Goal: Information Seeking & Learning: Learn about a topic

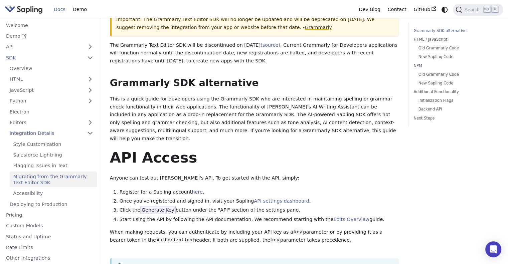
scroll to position [67, 0]
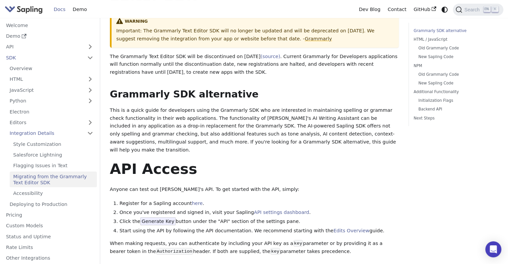
drag, startPoint x: 109, startPoint y: 54, endPoint x: 237, endPoint y: 76, distance: 130.0
copy p "The Grammarly Text Editor SDK will be discontinued on [DATE] (source) . Current…"
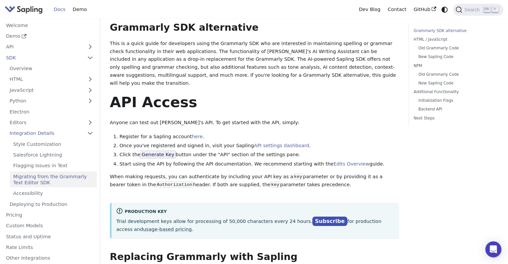
scroll to position [0, 0]
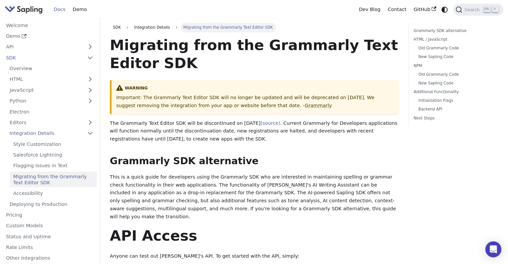
click at [31, 12] on img "Main" at bounding box center [24, 10] width 38 height 10
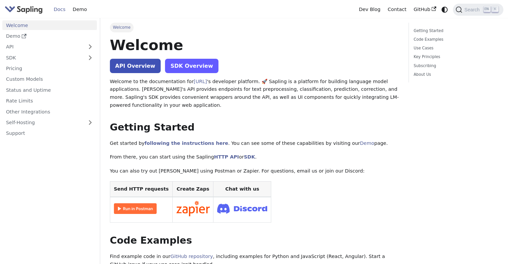
click at [192, 71] on link "SDK Overview" at bounding box center [191, 66] width 53 height 14
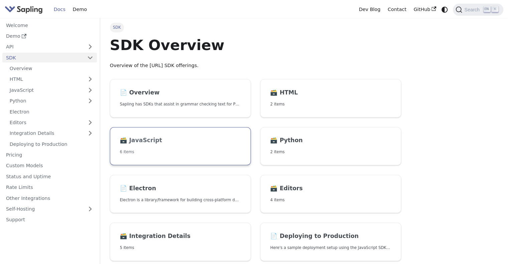
click at [142, 147] on link "🗃️ JavaScript 6 items" at bounding box center [180, 146] width 141 height 38
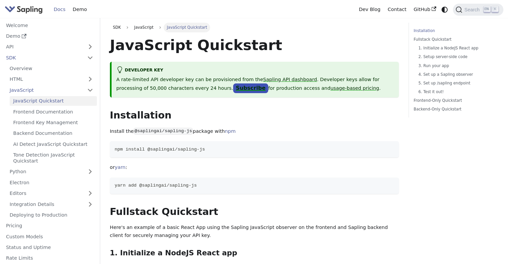
click at [233, 91] on link "Subscribe" at bounding box center [250, 88] width 35 height 10
